Goal: Task Accomplishment & Management: Use online tool/utility

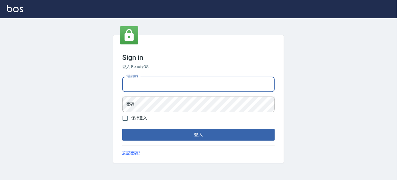
click at [177, 84] on input "電話號碼" at bounding box center [198, 84] width 152 height 15
type input "5378082"
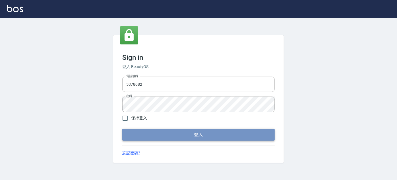
click at [171, 136] on button "登入" at bounding box center [198, 135] width 152 height 12
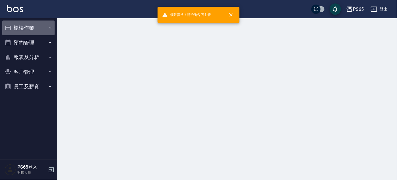
click at [22, 28] on button "櫃檯作業" at bounding box center [28, 27] width 52 height 15
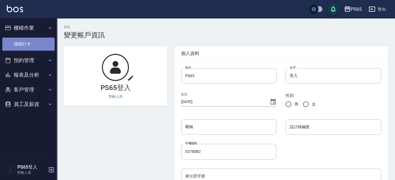
click at [24, 47] on link "掃碼打卡" at bounding box center [28, 44] width 52 height 13
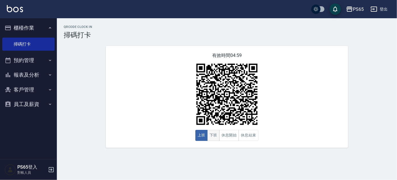
click at [213, 137] on button "下班" at bounding box center [213, 135] width 12 height 11
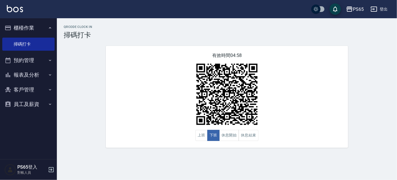
click at [18, 103] on button "員工及薪資" at bounding box center [28, 104] width 52 height 15
click at [23, 118] on link "全店打卡記錄" at bounding box center [28, 120] width 52 height 13
